Goal: Information Seeking & Learning: Learn about a topic

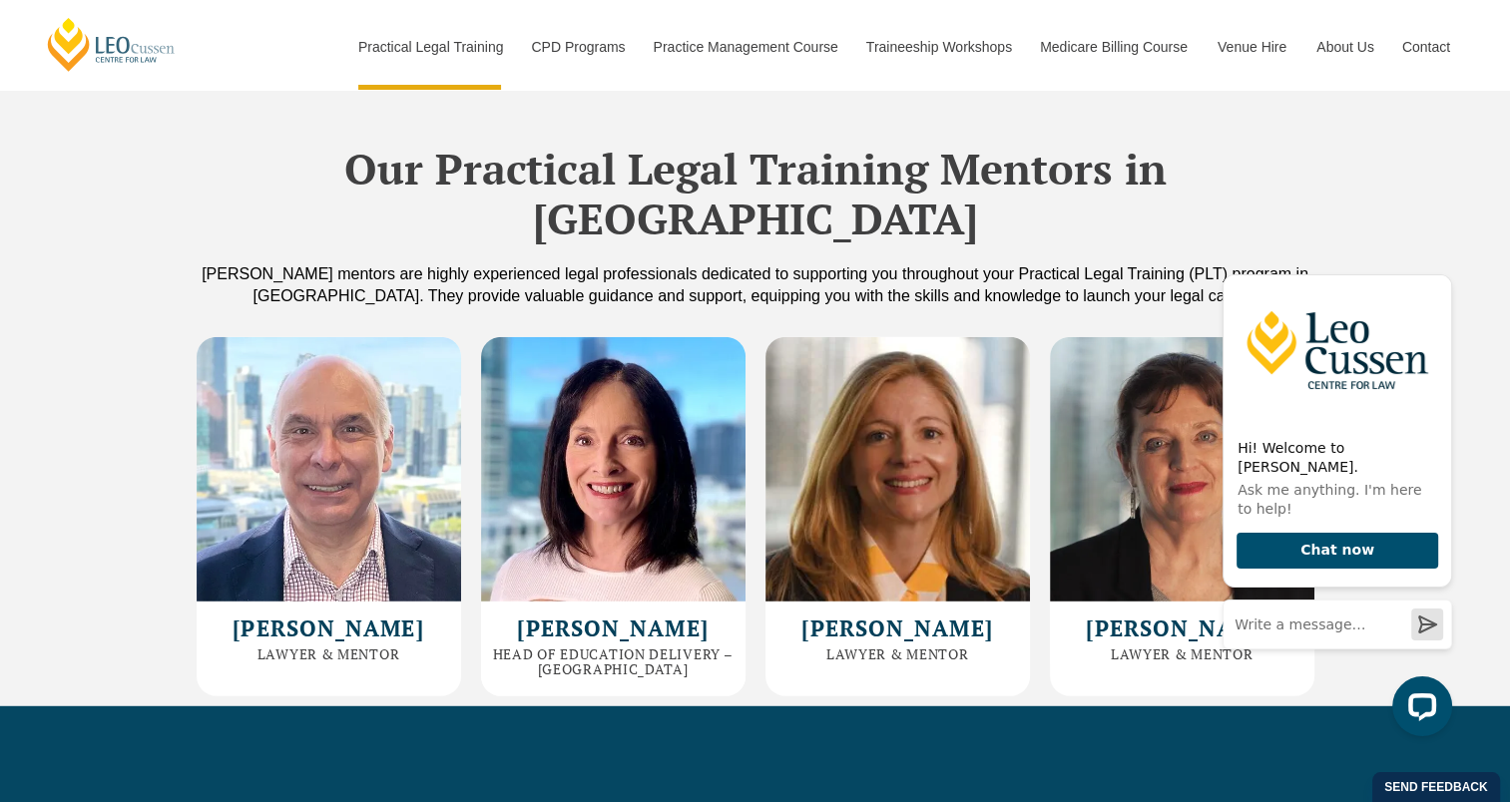
scroll to position [5389, 0]
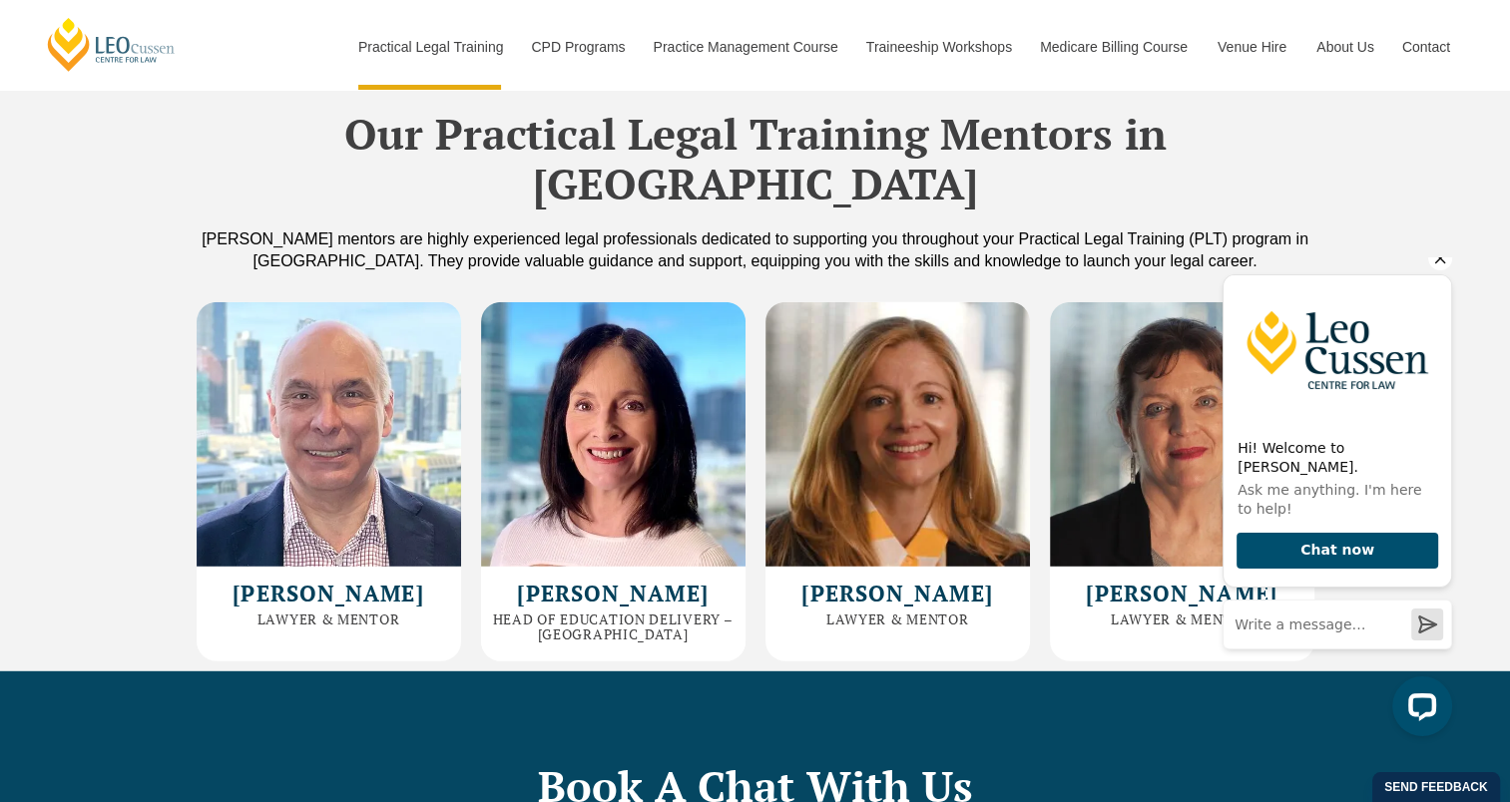
click at [1438, 264] on icon "Hide greeting" at bounding box center [1440, 259] width 11 height 11
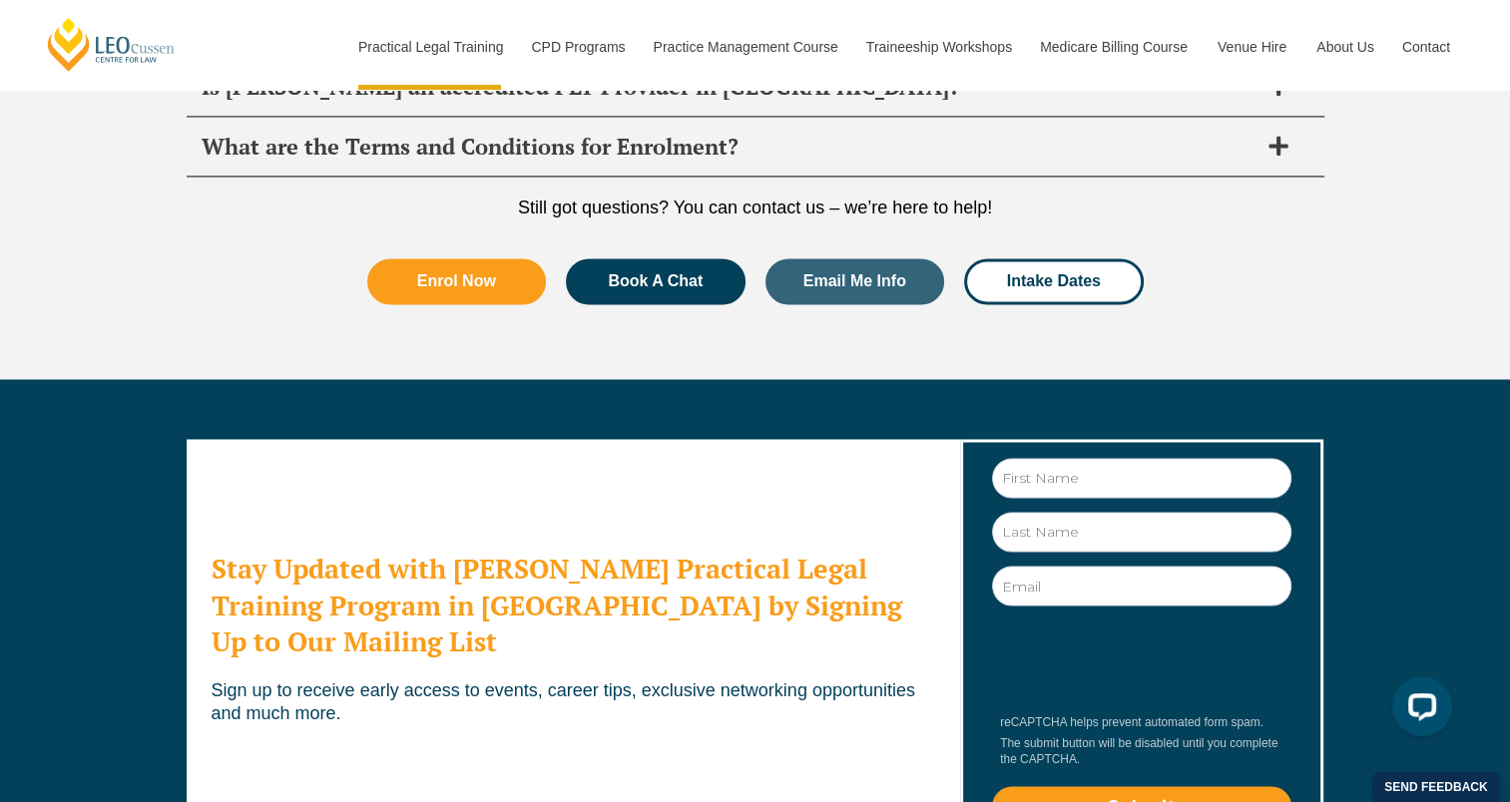
scroll to position [10719, 0]
